Goal: Task Accomplishment & Management: Manage account settings

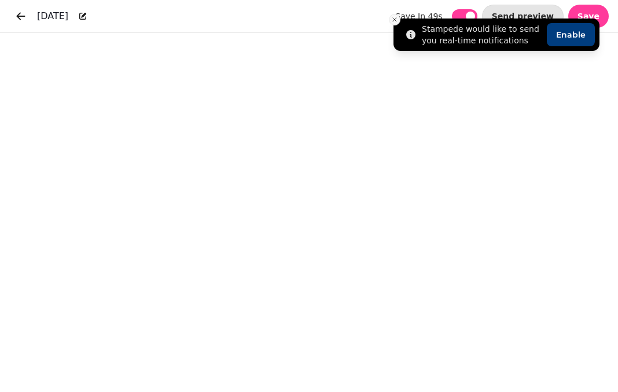
click at [396, 20] on icon "Close toast" at bounding box center [394, 19] width 7 height 7
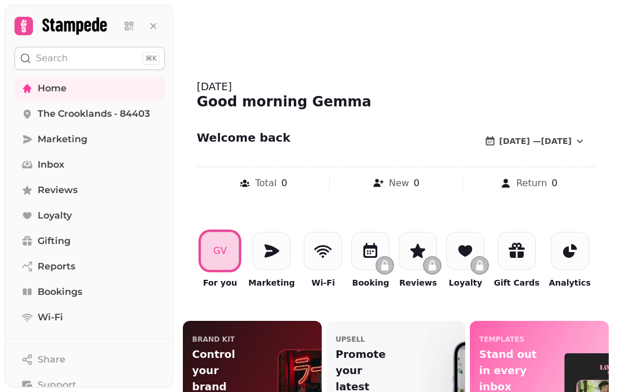
scroll to position [91, 0]
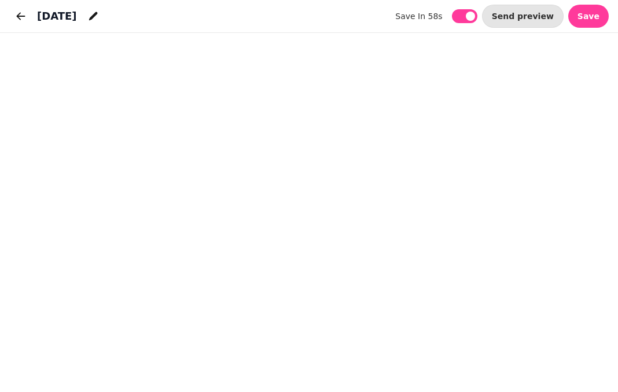
click at [67, 15] on h1 "[DATE]" at bounding box center [57, 16] width 40 height 16
click at [24, 16] on icon "button" at bounding box center [21, 16] width 9 height 8
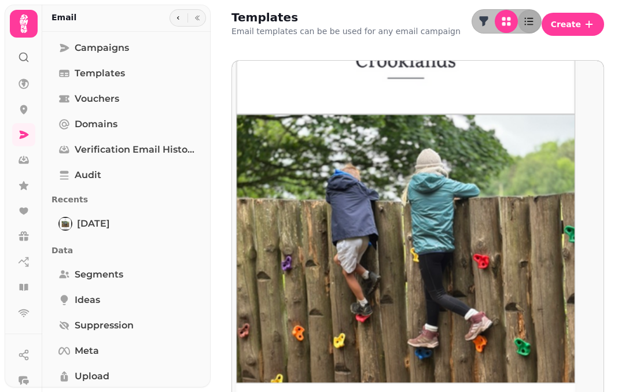
click at [365, 171] on img at bounding box center [405, 234] width 521 height 521
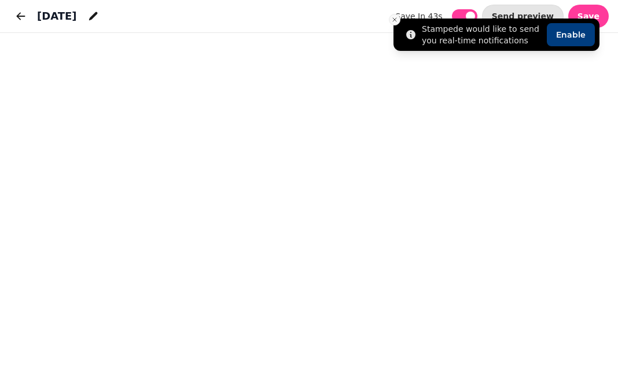
click at [396, 21] on line "Close toast" at bounding box center [394, 19] width 3 height 3
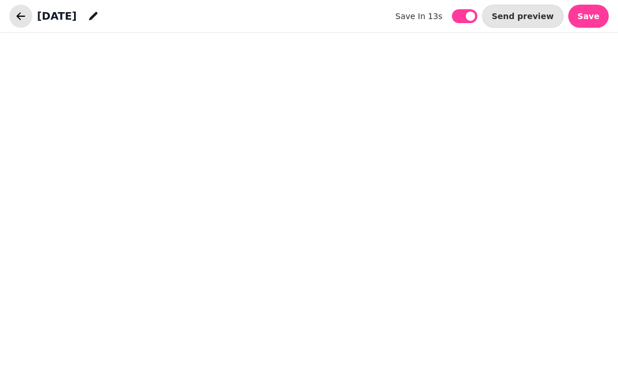
click at [17, 16] on icon "button" at bounding box center [21, 16] width 9 height 8
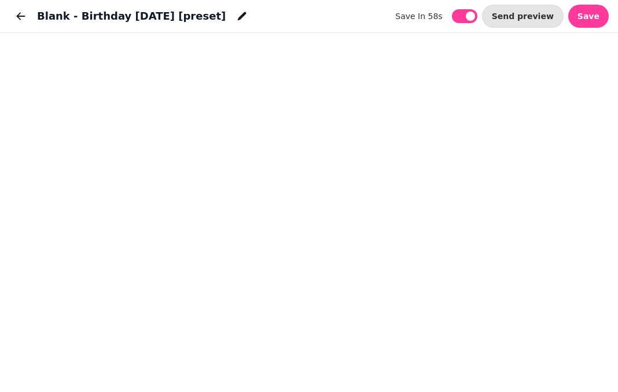
click at [82, 17] on h1 "Blank - Birthday [DATE] [preset]" at bounding box center [131, 16] width 189 height 16
click at [22, 12] on icon "button" at bounding box center [21, 16] width 12 height 12
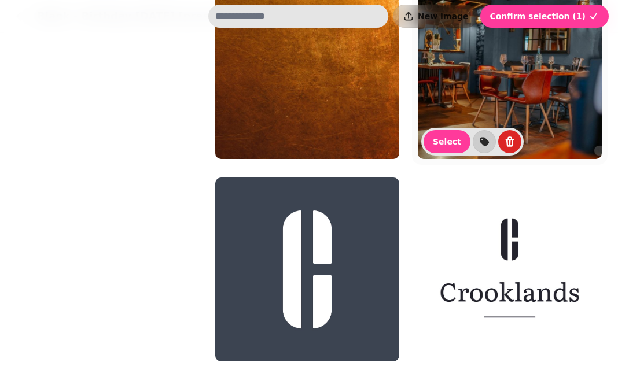
scroll to position [1136, 0]
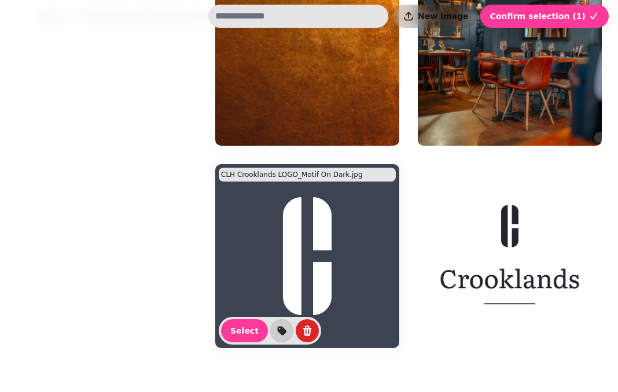
click at [354, 222] on img at bounding box center [307, 256] width 184 height 184
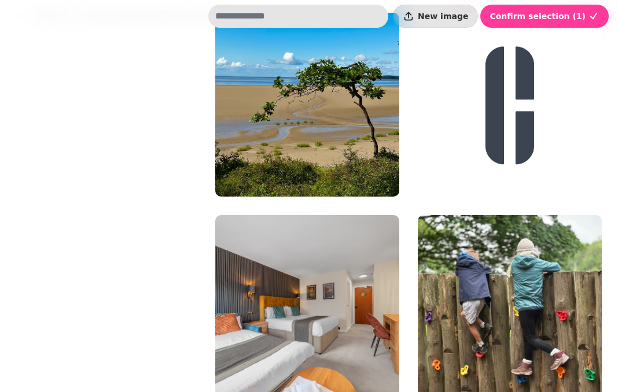
scroll to position [441, 0]
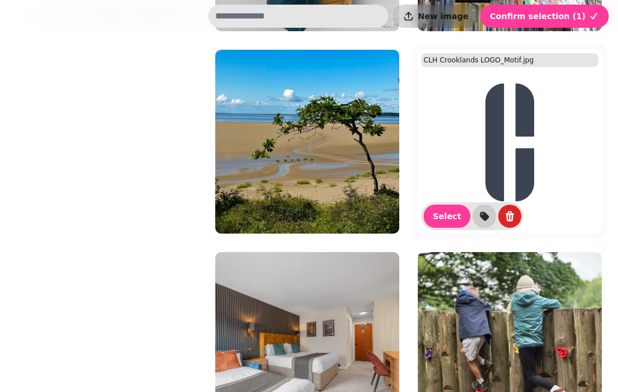
click at [461, 191] on img at bounding box center [510, 142] width 184 height 184
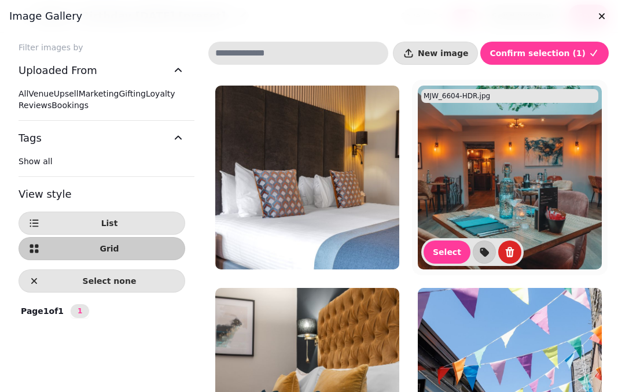
click at [466, 199] on img at bounding box center [510, 178] width 184 height 184
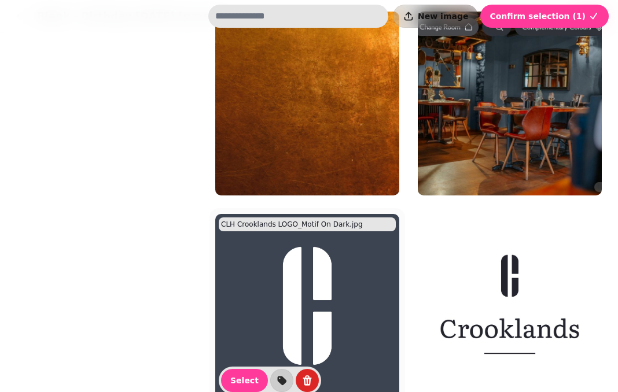
scroll to position [1096, 0]
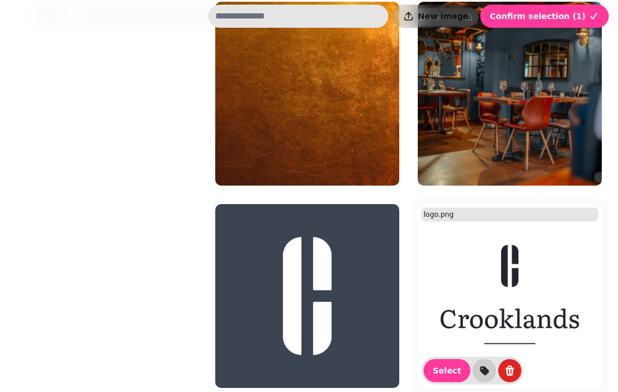
click at [459, 287] on img at bounding box center [510, 296] width 184 height 184
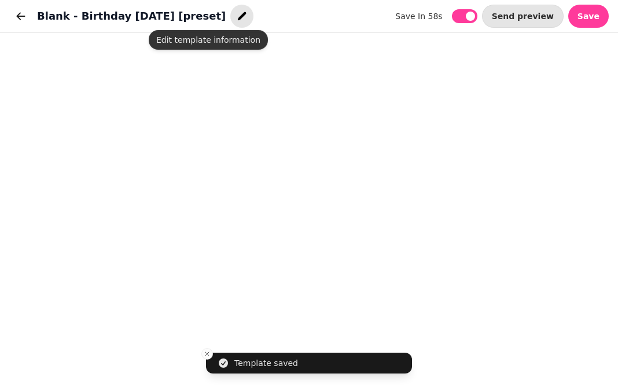
click at [236, 17] on icon "button" at bounding box center [242, 16] width 12 height 12
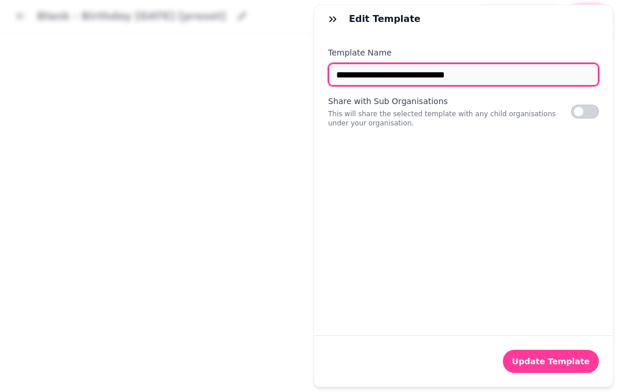
drag, startPoint x: 477, startPoint y: 76, endPoint x: 304, endPoint y: 68, distance: 172.5
click at [304, 68] on div "**********" at bounding box center [309, 206] width 618 height 374
type input "*********"
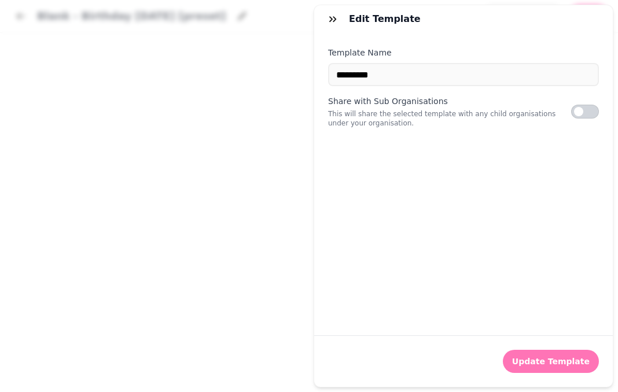
click at [551, 362] on span "Update Template" at bounding box center [551, 361] width 78 height 8
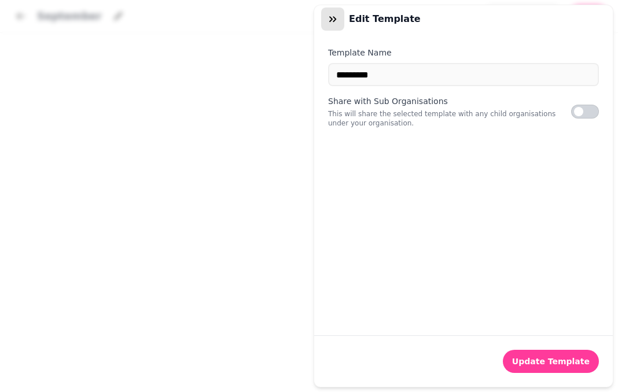
click at [331, 17] on icon "button" at bounding box center [333, 19] width 12 height 12
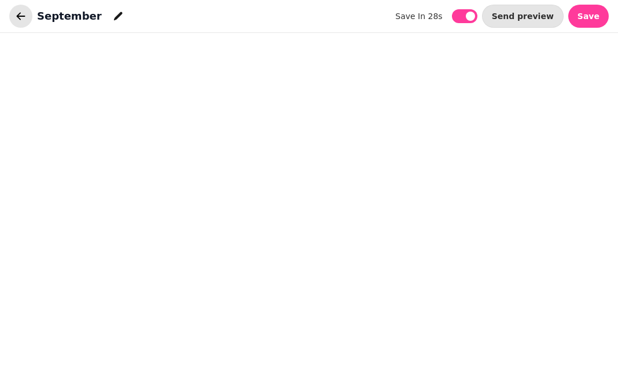
click at [23, 13] on icon "button" at bounding box center [21, 16] width 12 height 12
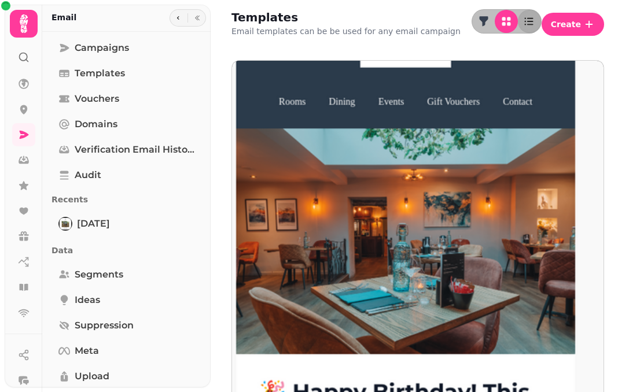
click at [327, 170] on div at bounding box center [417, 236] width 371 height 351
click at [315, 121] on div at bounding box center [417, 236] width 371 height 351
click at [261, 256] on body "Templates Email templates can be be used for any email campaign Create [DATE] […" at bounding box center [309, 196] width 618 height 392
click at [345, 151] on img at bounding box center [405, 234] width 521 height 521
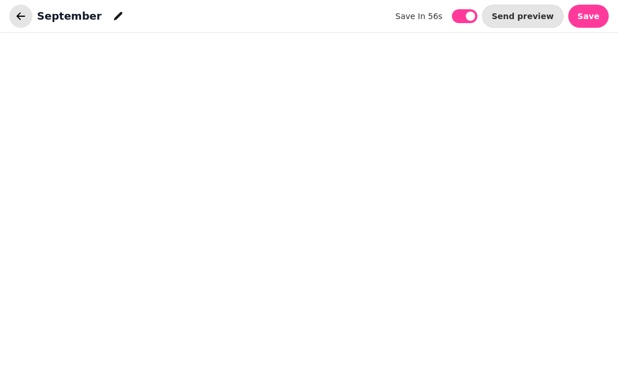
click at [21, 19] on icon "button" at bounding box center [21, 16] width 12 height 12
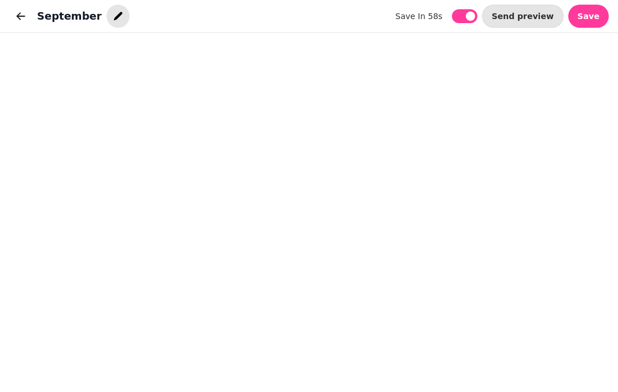
click at [112, 21] on icon "button" at bounding box center [118, 16] width 12 height 12
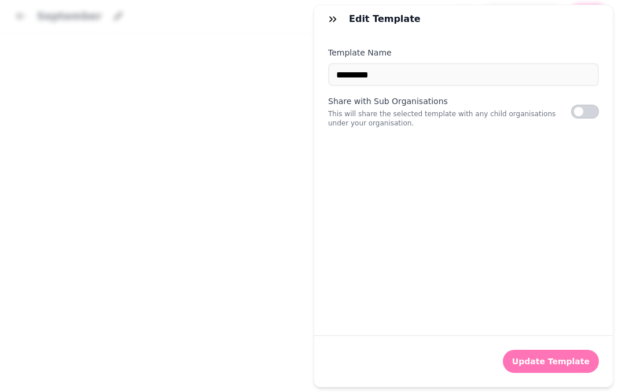
click at [530, 363] on span "Update Template" at bounding box center [551, 361] width 78 height 8
click at [119, 337] on div "Edit Template Template Name ********* Share with Sub Organisations This will sh…" at bounding box center [309, 206] width 618 height 374
